Goal: Navigation & Orientation: Find specific page/section

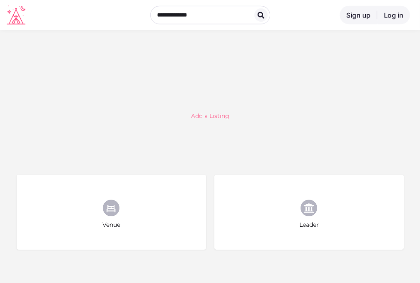
click at [297, 101] on section "Add a Listing" at bounding box center [210, 116] width 396 height 65
click at [26, 20] on div "Sign up Log in Book a call" at bounding box center [210, 14] width 407 height 23
click at [23, 20] on icon at bounding box center [16, 14] width 19 height 19
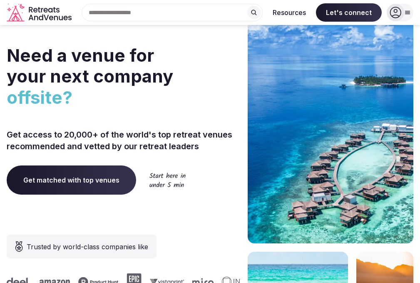
click at [0, 0] on div at bounding box center [0, 0] width 0 height 0
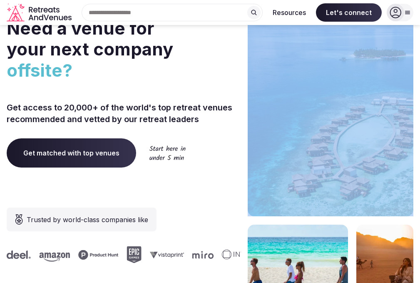
click at [0, 0] on div at bounding box center [0, 0] width 0 height 0
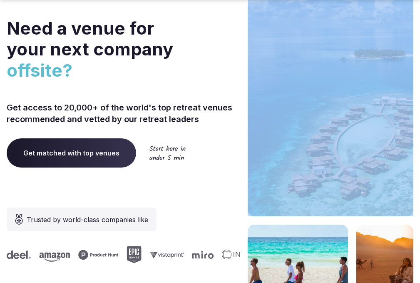
scroll to position [42, 0]
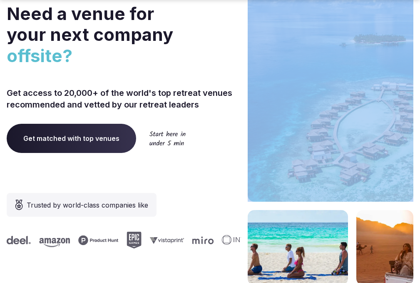
click at [0, 0] on div at bounding box center [0, 0] width 0 height 0
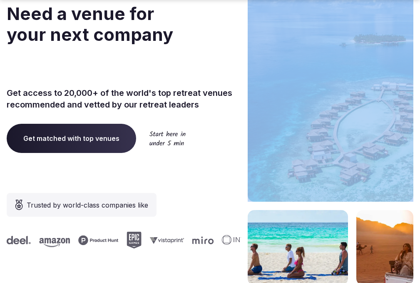
click at [0, 0] on div at bounding box center [0, 0] width 0 height 0
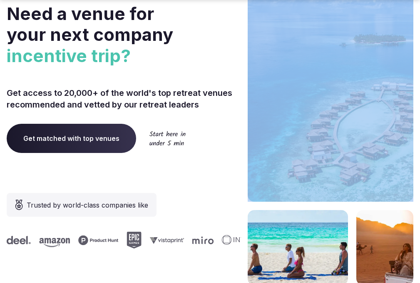
click at [0, 0] on div at bounding box center [0, 0] width 0 height 0
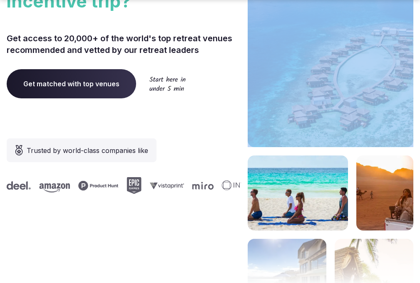
click at [0, 0] on div at bounding box center [0, 0] width 0 height 0
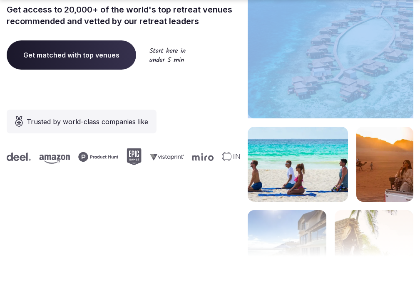
click at [0, 0] on div at bounding box center [0, 0] width 0 height 0
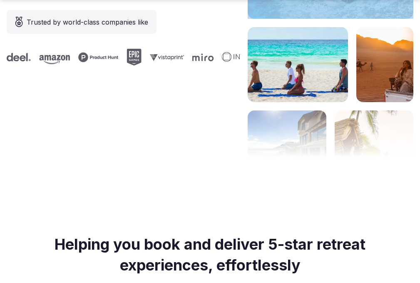
click at [0, 0] on div at bounding box center [0, 0] width 0 height 0
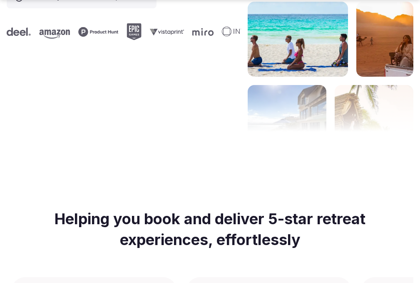
click at [0, 0] on div at bounding box center [0, 0] width 0 height 0
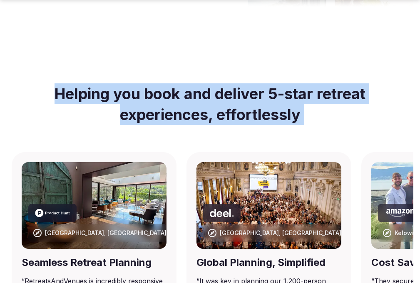
click at [216, 135] on h2 "Helping you book and deliver 5-star retreat experiences, effortlessly" at bounding box center [210, 104] width 373 height 62
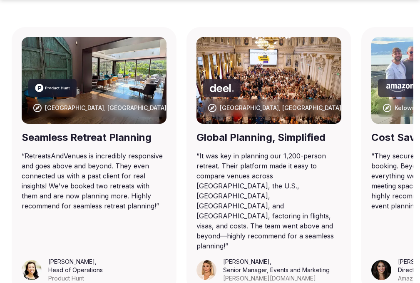
click at [204, 124] on img at bounding box center [269, 80] width 145 height 87
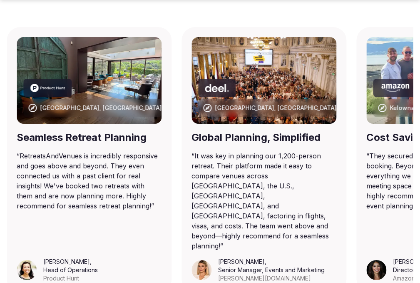
drag, startPoint x: 204, startPoint y: 147, endPoint x: 188, endPoint y: 145, distance: 16.3
click at [199, 124] on img at bounding box center [264, 80] width 145 height 87
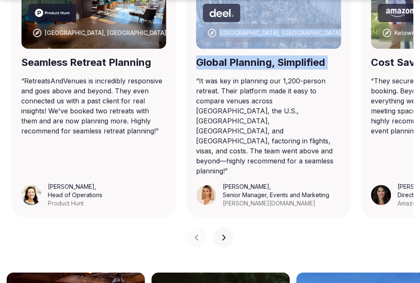
click at [181, 157] on div "[GEOGRAPHIC_DATA], [GEOGRAPHIC_DATA] Global Planning, Simplified “ It was key i…" at bounding box center [268, 85] width 175 height 266
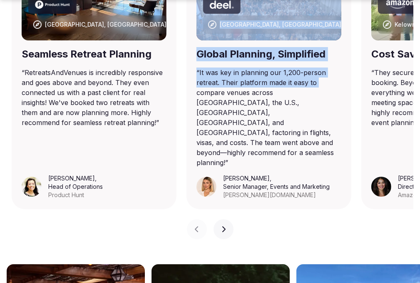
click at [182, 157] on div "[GEOGRAPHIC_DATA], [GEOGRAPHIC_DATA] Global Planning, Simplified “ It was key i…" at bounding box center [269, 77] width 175 height 266
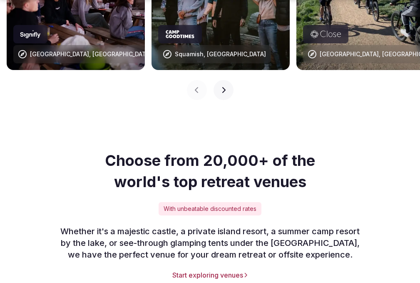
scroll to position [999, 0]
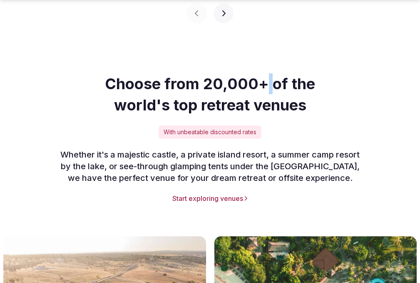
drag, startPoint x: 279, startPoint y: 103, endPoint x: 284, endPoint y: 103, distance: 5.4
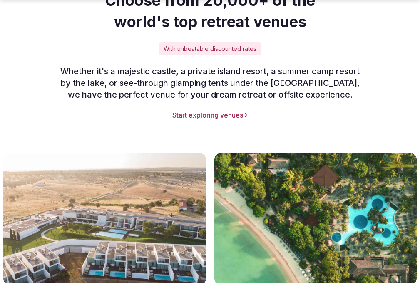
click at [371, 105] on div "Choose from 20,000+ of the world's top retreat venues With unbeatable discounte…" at bounding box center [210, 55] width 407 height 130
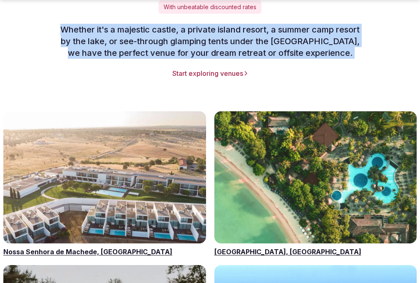
click at [371, 78] on div "Choose from 20,000+ of the world's top retreat venues With unbeatable discounte…" at bounding box center [210, 13] width 407 height 130
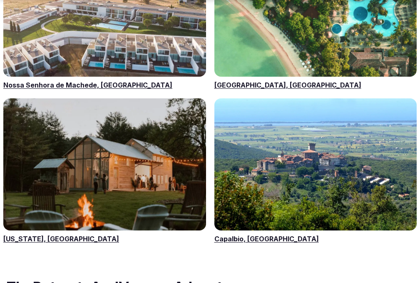
click at [206, 77] on link "Visit venues for Nossa Senhora de Machede, Portugal" at bounding box center [104, 11] width 203 height 132
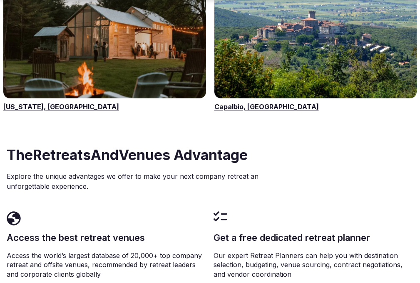
scroll to position [1541, 0]
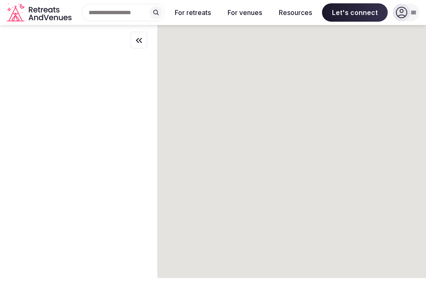
click at [375, 93] on div at bounding box center [291, 151] width 269 height 253
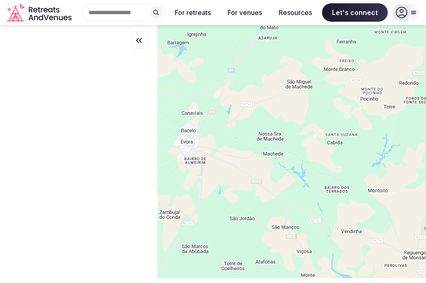
click at [375, 93] on div at bounding box center [291, 151] width 269 height 253
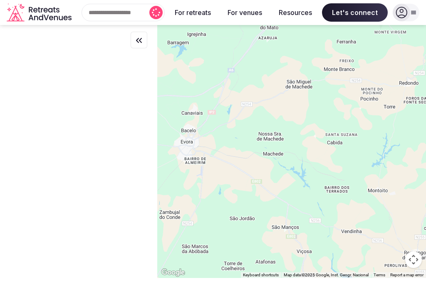
click at [375, 93] on div at bounding box center [291, 151] width 269 height 253
